Goal: Find contact information: Find contact information

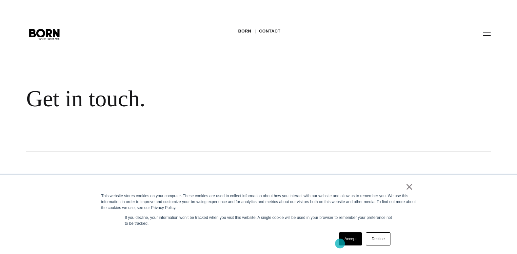
click at [340, 243] on link "Accept" at bounding box center [350, 238] width 23 height 13
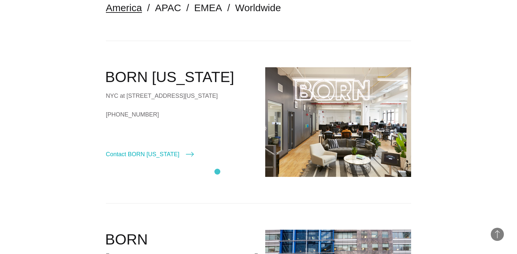
scroll to position [229, 0]
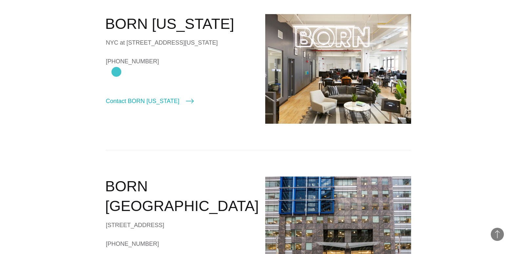
click at [116, 66] on link "[PHONE_NUMBER]" at bounding box center [179, 61] width 146 height 10
